Goal: Transaction & Acquisition: Purchase product/service

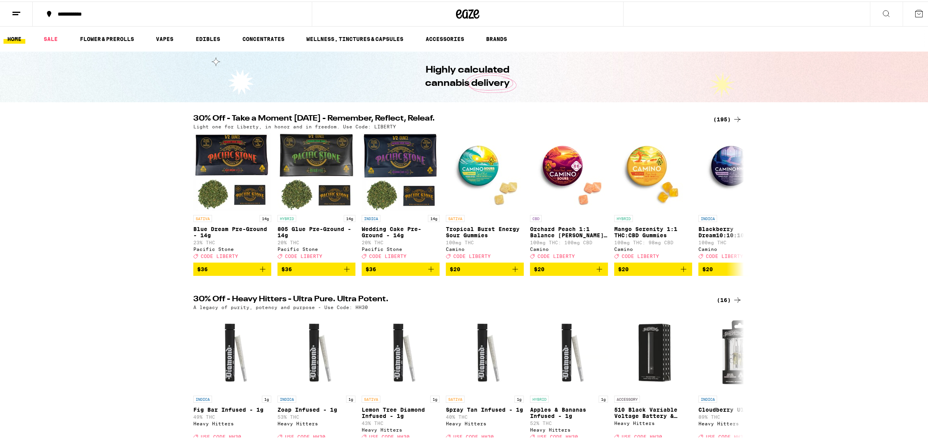
click at [882, 11] on icon at bounding box center [886, 11] width 9 height 9
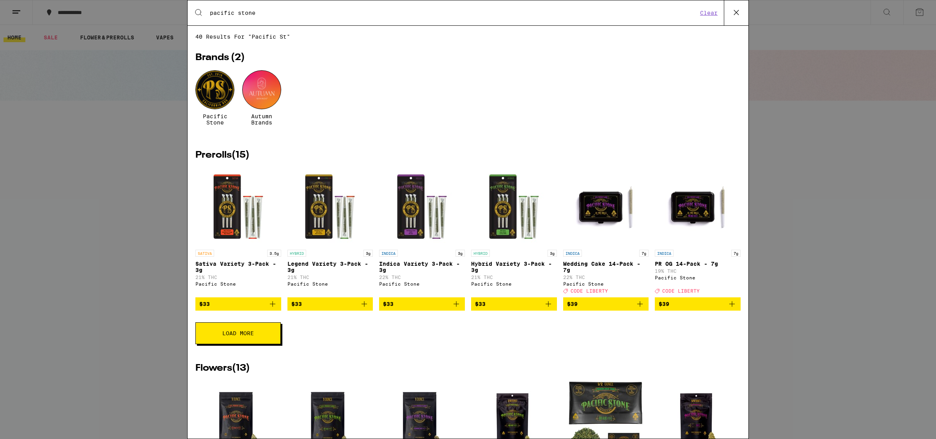
type input "pacific stone"
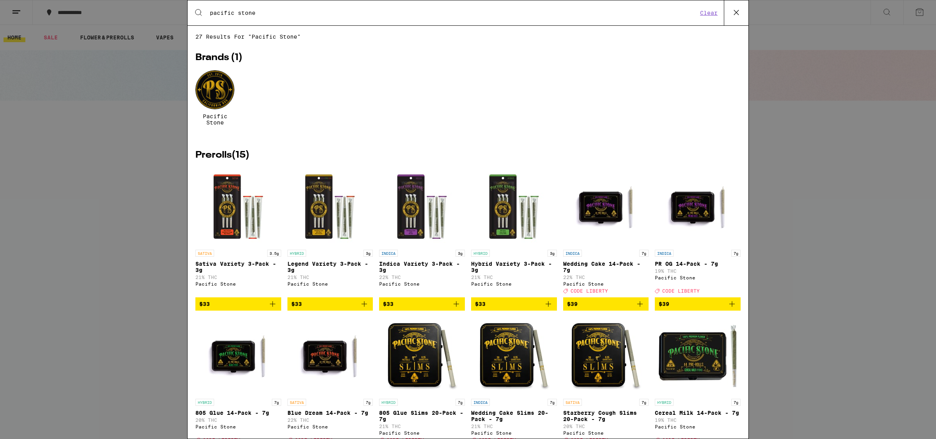
click at [232, 96] on div at bounding box center [214, 89] width 39 height 39
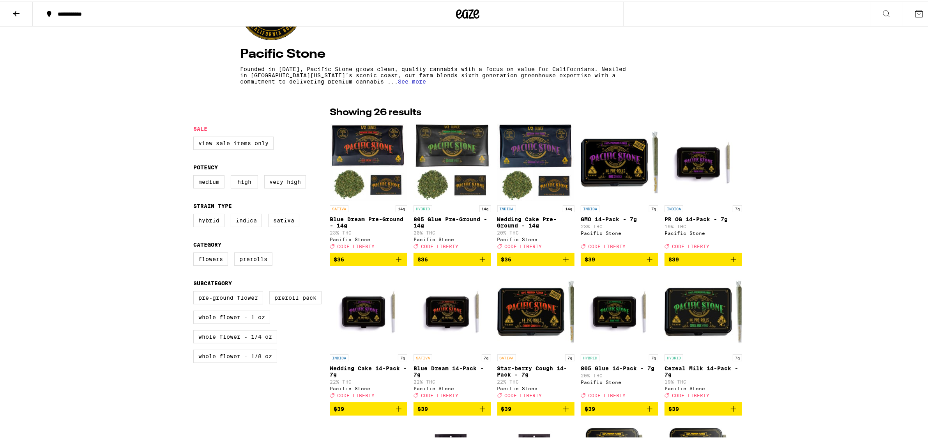
scroll to position [171, 0]
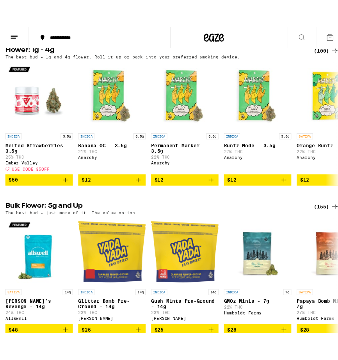
scroll to position [646, 0]
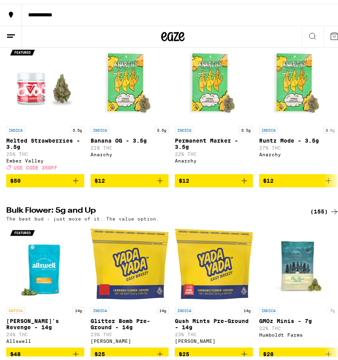
click at [301, 39] on button at bounding box center [312, 32] width 22 height 21
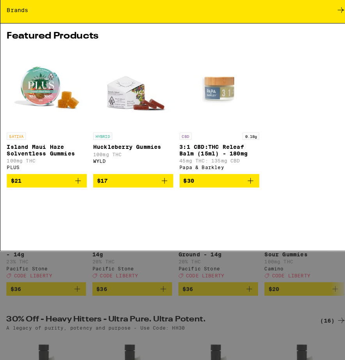
scroll to position [0, 0]
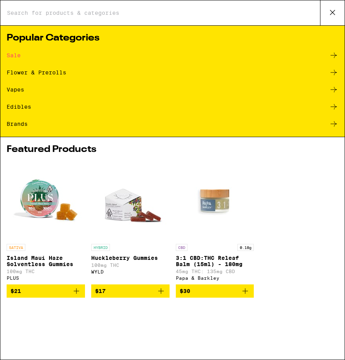
click at [64, 10] on input "Search for Products" at bounding box center [164, 12] width 314 height 7
type input "pacific stone"
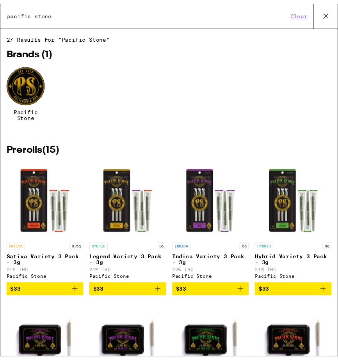
scroll to position [4, 0]
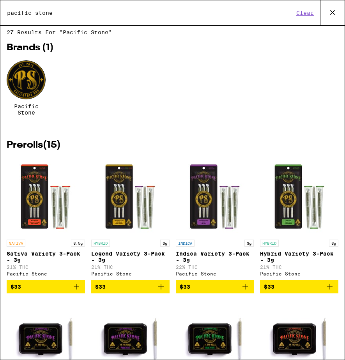
click at [26, 75] on div at bounding box center [26, 79] width 39 height 39
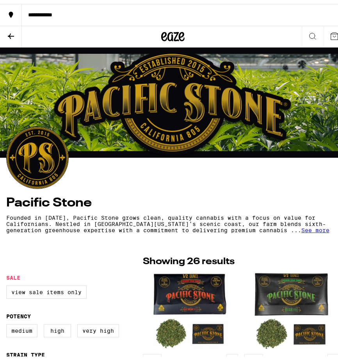
click at [308, 31] on icon at bounding box center [312, 32] width 9 height 9
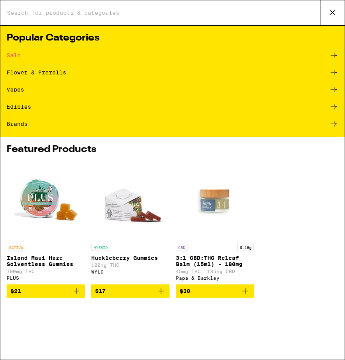
click at [55, 11] on input "Search for Products" at bounding box center [164, 12] width 314 height 7
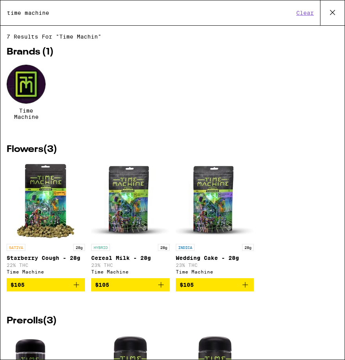
type input "time machine"
click at [330, 14] on icon at bounding box center [332, 12] width 5 height 5
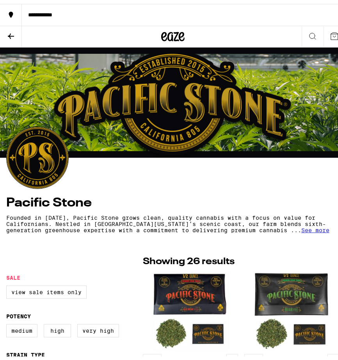
click at [53, 14] on button "**********" at bounding box center [172, 11] width 345 height 22
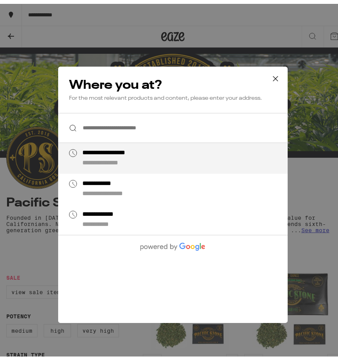
click at [119, 162] on div "**********" at bounding box center [112, 160] width 60 height 8
type input "**********"
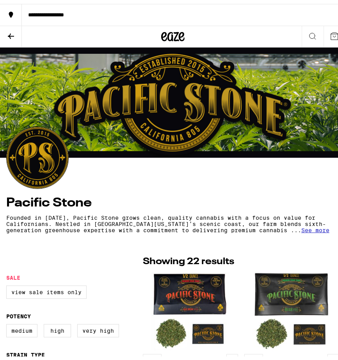
click at [63, 14] on div "**********" at bounding box center [180, 10] width 316 height 5
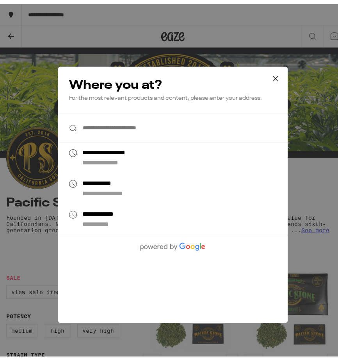
click at [103, 128] on input "**********" at bounding box center [172, 124] width 229 height 30
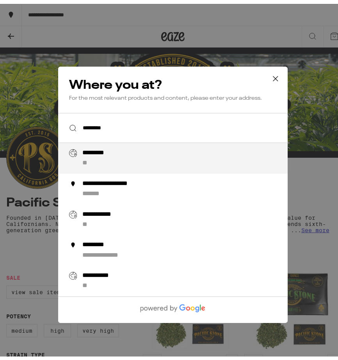
type input "**********"
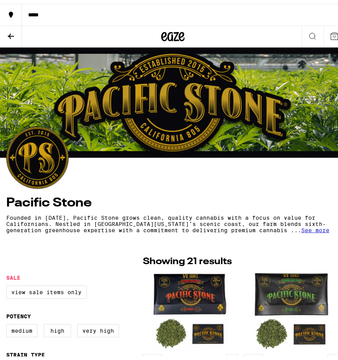
click at [301, 27] on button at bounding box center [312, 32] width 22 height 21
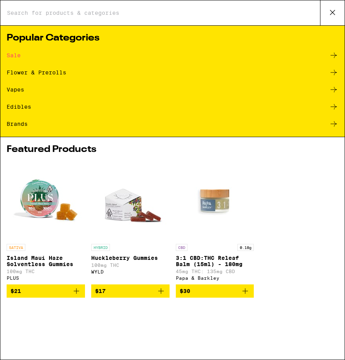
click at [68, 19] on div "Search for Products" at bounding box center [172, 12] width 344 height 25
click at [67, 14] on input "Search for Products" at bounding box center [164, 12] width 314 height 7
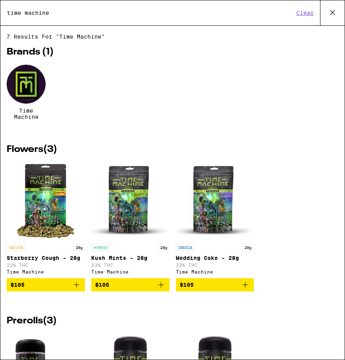
type input "time machine"
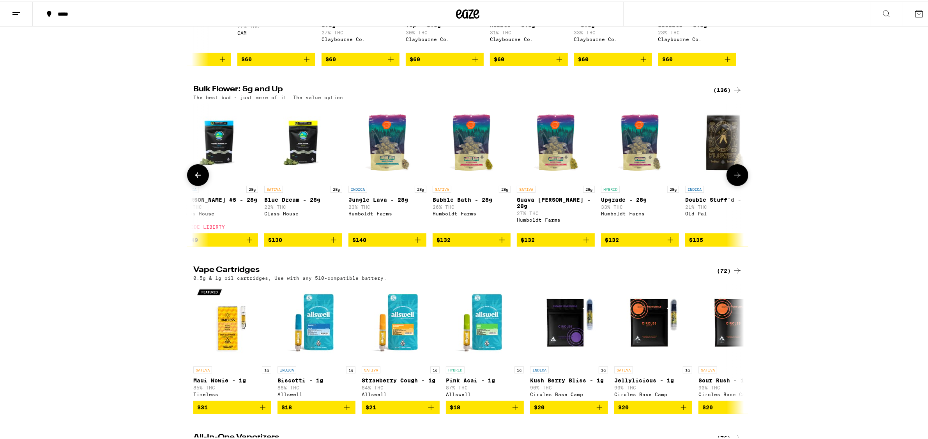
scroll to position [0, 9535]
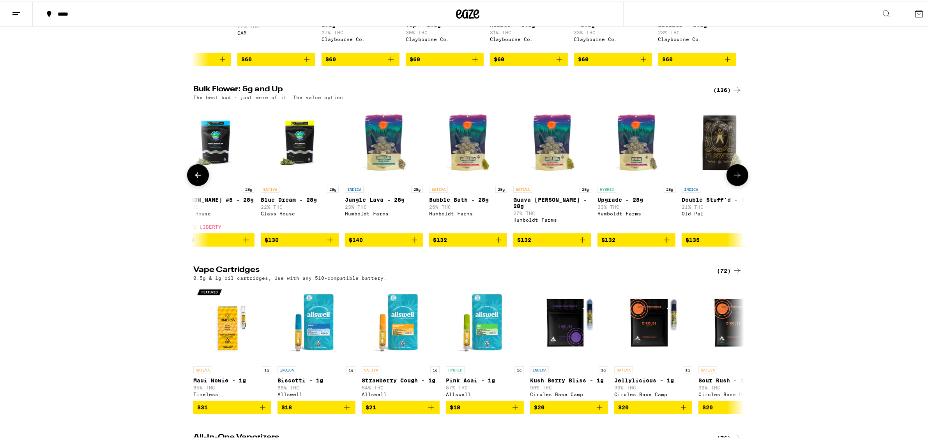
click at [465, 201] on p "Bubble Bath - 28g" at bounding box center [468, 198] width 78 height 6
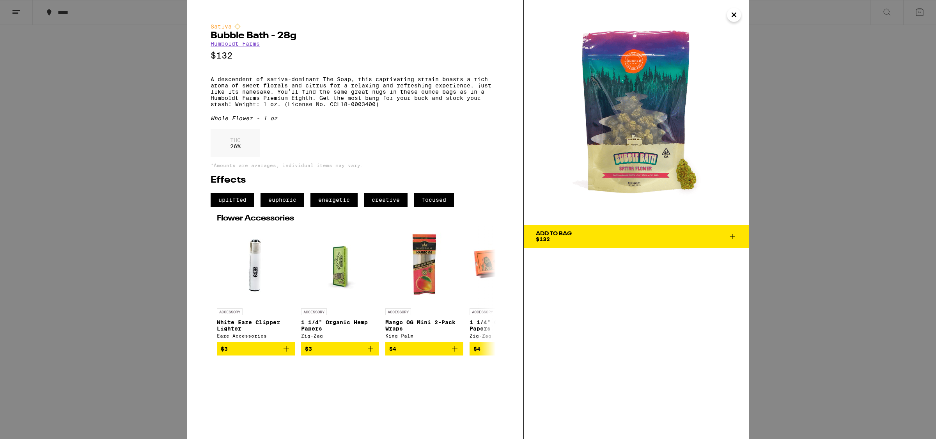
click at [741, 11] on img at bounding box center [636, 112] width 225 height 225
click at [733, 15] on icon "Close" at bounding box center [734, 15] width 4 height 4
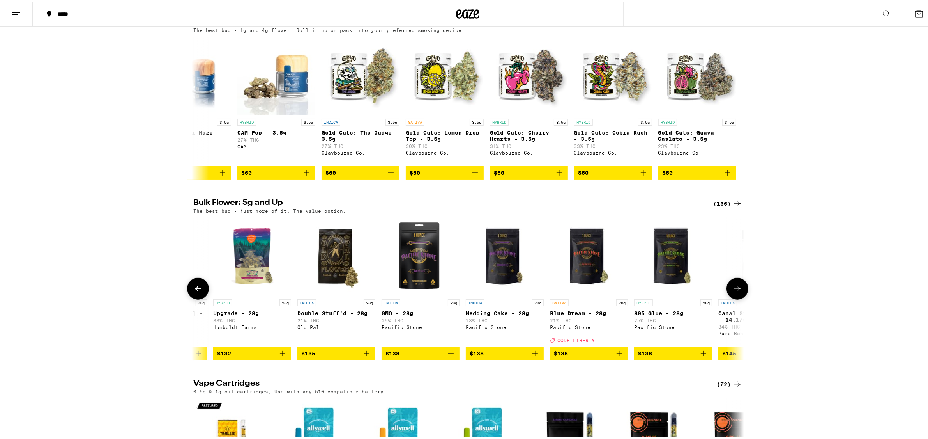
scroll to position [0, 9917]
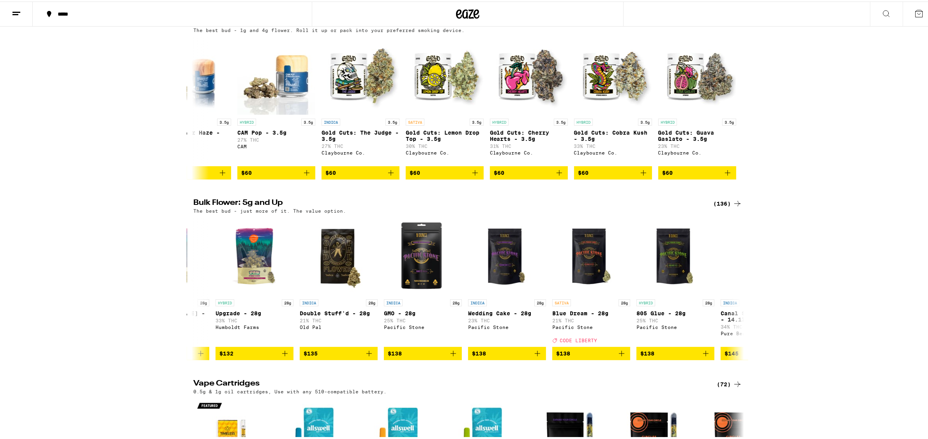
click at [720, 207] on div "(136)" at bounding box center [728, 201] width 29 height 9
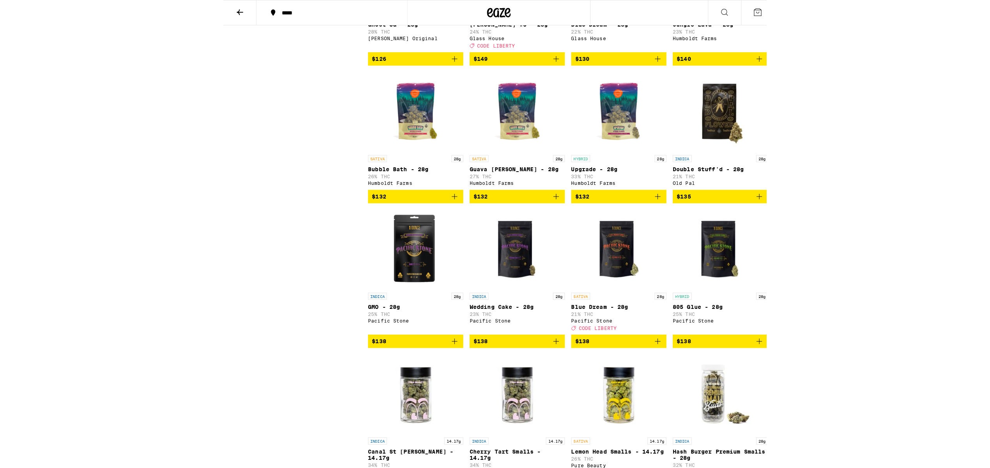
scroll to position [4018, 0]
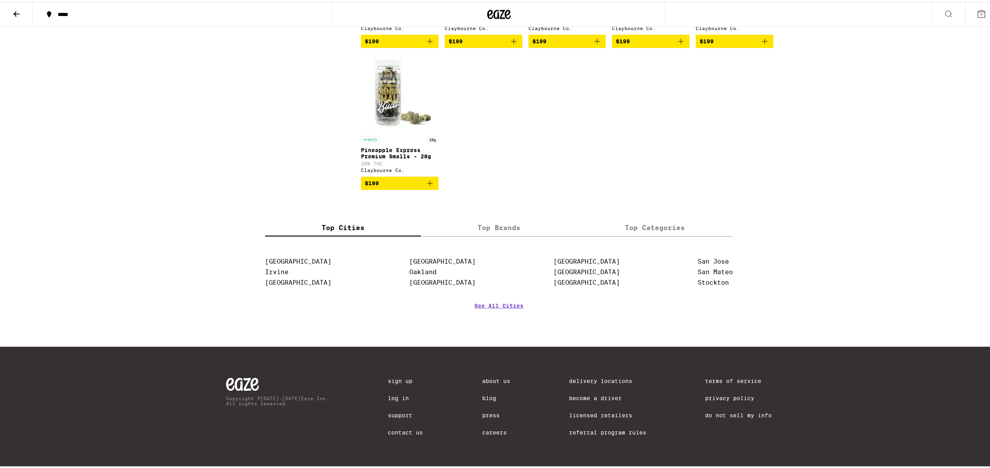
click at [25, 9] on button at bounding box center [16, 12] width 33 height 25
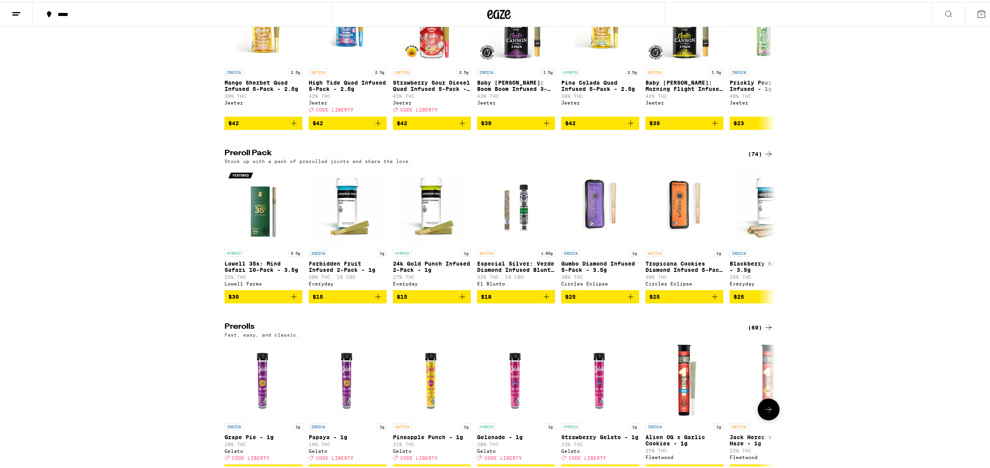
scroll to position [1735, 0]
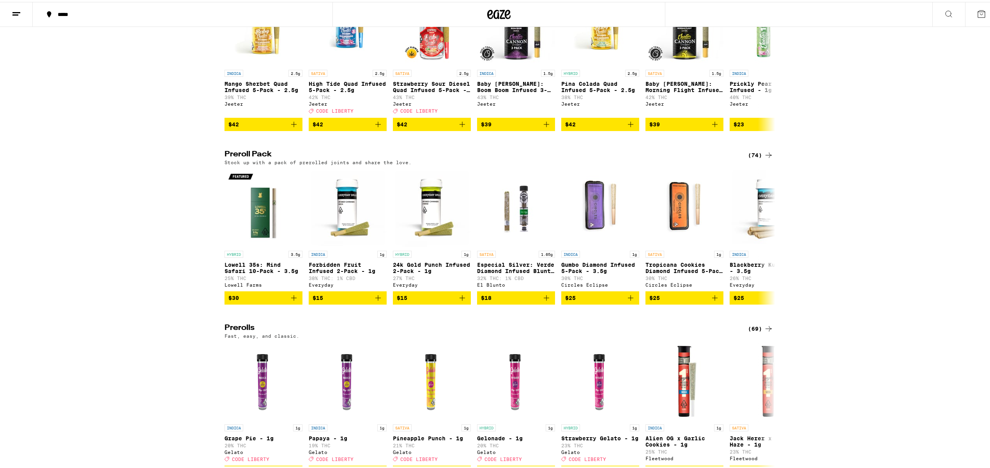
click at [766, 158] on icon at bounding box center [768, 153] width 9 height 9
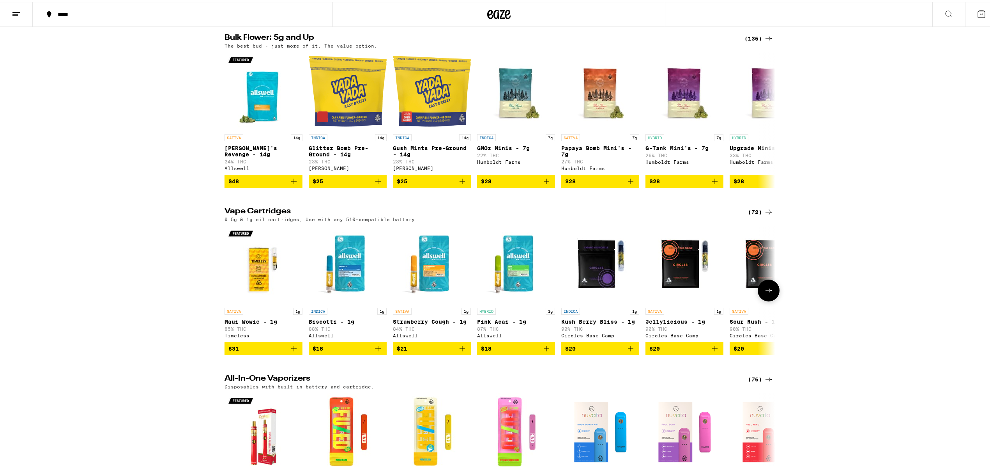
scroll to position [796, 0]
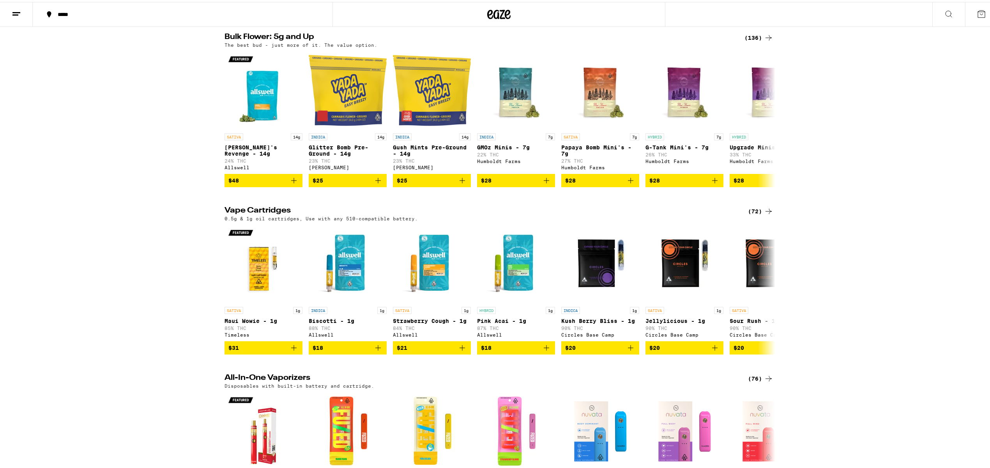
click at [751, 41] on div "(136)" at bounding box center [759, 35] width 29 height 9
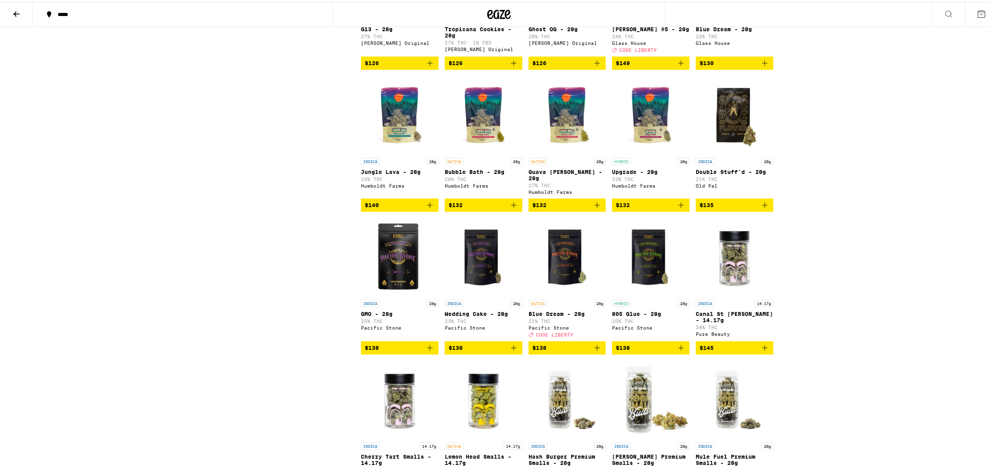
scroll to position [3318, 0]
